Goal: Information Seeking & Learning: Learn about a topic

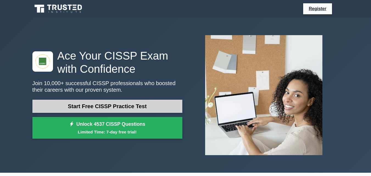
click at [165, 106] on link "Start Free CISSP Practice Test" at bounding box center [107, 106] width 150 height 13
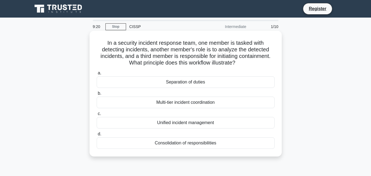
click at [199, 124] on div "Unified incident management" at bounding box center [186, 123] width 178 height 12
click at [97, 116] on input "c. Unified incident management" at bounding box center [97, 114] width 0 height 4
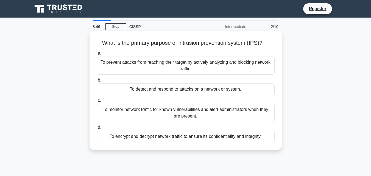
click at [201, 66] on div "To prevent attacks from reaching their target by actively analyzing and blockin…" at bounding box center [186, 66] width 178 height 18
click at [97, 55] on input "a. To prevent attacks from reaching their target by actively analyzing and bloc…" at bounding box center [97, 54] width 0 height 4
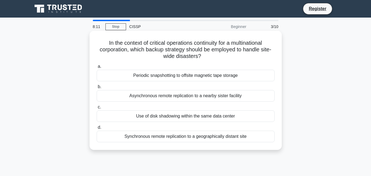
click at [178, 136] on div "Synchronous remote replication to a geographically distant site" at bounding box center [186, 137] width 178 height 12
click at [97, 129] on input "d. Synchronous remote replication to a geographically distant site" at bounding box center [97, 128] width 0 height 4
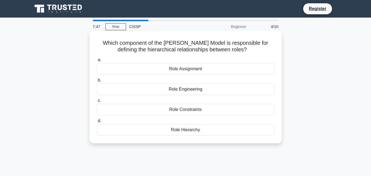
click at [193, 88] on div "Role Engineering" at bounding box center [186, 89] width 178 height 12
click at [97, 82] on input "b. Role Engineering" at bounding box center [97, 81] width 0 height 4
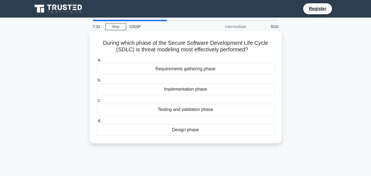
click at [184, 109] on div "Testing and validation phase" at bounding box center [186, 110] width 178 height 12
click at [97, 102] on input "c. Testing and validation phase" at bounding box center [97, 101] width 0 height 4
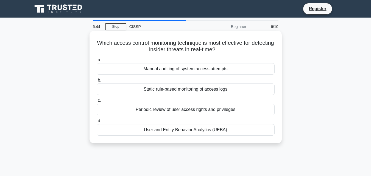
click at [222, 69] on div "Manual auditing of system access attempts" at bounding box center [186, 69] width 178 height 12
click at [97, 62] on input "a. Manual auditing of system access attempts" at bounding box center [97, 60] width 0 height 4
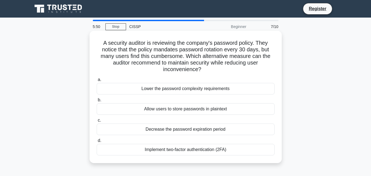
click at [188, 149] on div "Implement two-factor authentication (2FA)" at bounding box center [186, 150] width 178 height 12
click at [97, 143] on input "d. Implement two-factor authentication (2FA)" at bounding box center [97, 141] width 0 height 4
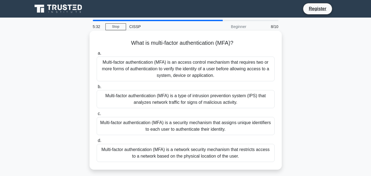
click at [214, 73] on div "Multi-factor authentication (MFA) is an access control mechanism that requires …" at bounding box center [186, 69] width 178 height 25
click at [97, 55] on input "a. Multi-factor authentication (MFA) is an access control mechanism that requir…" at bounding box center [97, 54] width 0 height 4
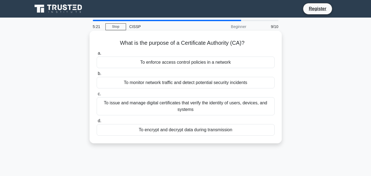
click at [198, 107] on div "To issue and manage digital certificates that verify the identity of users, dev…" at bounding box center [186, 106] width 178 height 18
click at [97, 96] on input "c. To issue and manage digital certificates that verify the identity of users, …" at bounding box center [97, 94] width 0 height 4
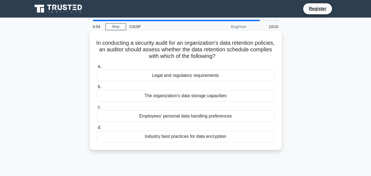
click at [209, 78] on div "Legal and regulatory requirements" at bounding box center [186, 76] width 178 height 12
click at [97, 68] on input "a. Legal and regulatory requirements" at bounding box center [97, 67] width 0 height 4
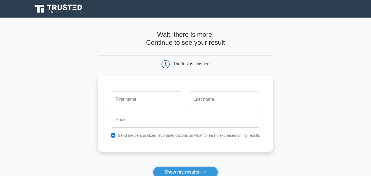
click at [166, 97] on input "text" at bounding box center [146, 99] width 71 height 16
click at [196, 99] on input "text" at bounding box center [224, 99] width 71 height 16
click at [129, 102] on input "aamir raza" at bounding box center [146, 99] width 71 height 16
type input "aamir"
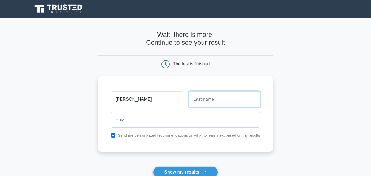
click at [217, 101] on input "text" at bounding box center [224, 99] width 71 height 16
type input "raza"
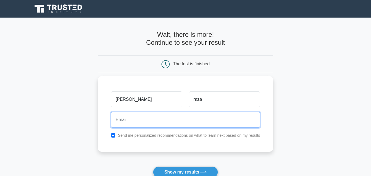
click at [211, 115] on input "email" at bounding box center [185, 120] width 149 height 16
type input "aamir.uti@gmail.com"
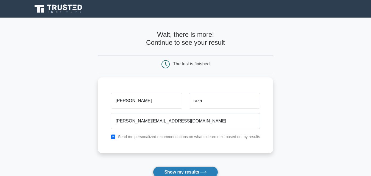
click at [177, 168] on button "Show my results" at bounding box center [185, 172] width 65 height 12
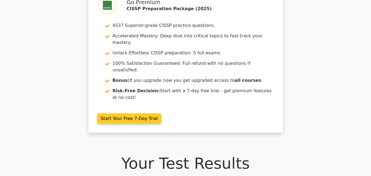
scroll to position [44, 0]
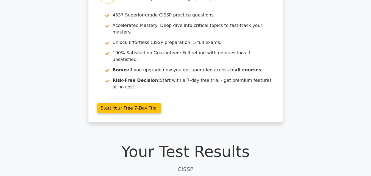
click at [188, 142] on h1 "Your Test Results" at bounding box center [185, 151] width 306 height 18
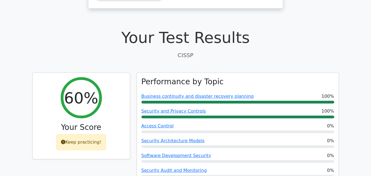
scroll to position [176, 0]
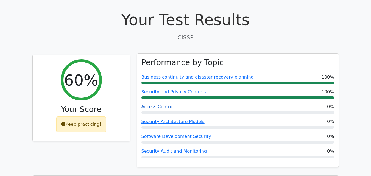
click at [152, 104] on link "Access Control" at bounding box center [157, 106] width 32 height 5
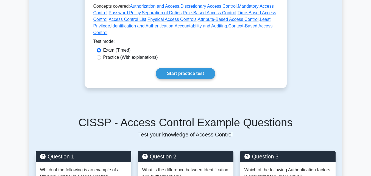
scroll to position [165, 0]
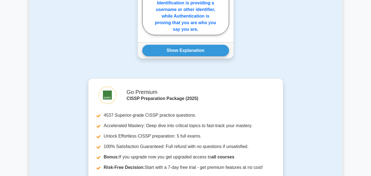
scroll to position [461, 0]
